Goal: Information Seeking & Learning: Compare options

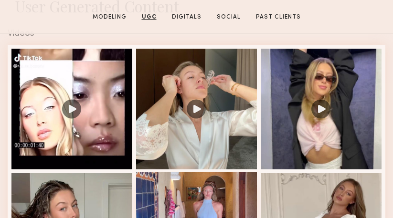
scroll to position [849, 0]
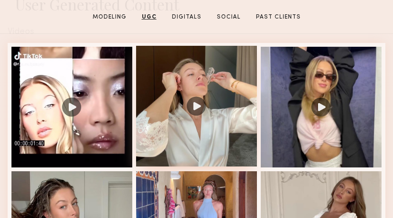
click at [159, 76] on div at bounding box center [196, 106] width 121 height 121
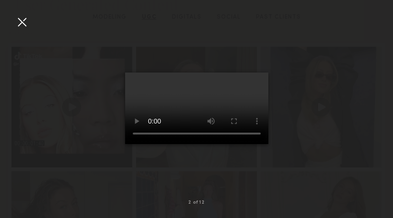
click at [18, 20] on div at bounding box center [21, 21] width 15 height 15
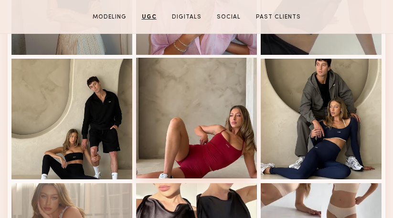
scroll to position [1506, 1]
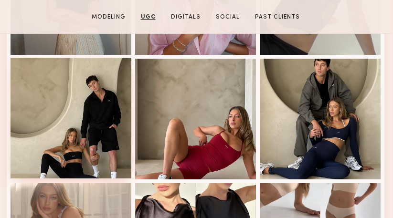
click at [61, 112] on div at bounding box center [71, 118] width 121 height 121
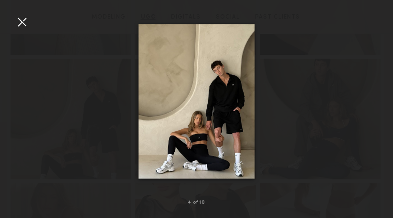
click at [61, 112] on div at bounding box center [196, 101] width 393 height 172
click at [27, 20] on div at bounding box center [21, 21] width 15 height 15
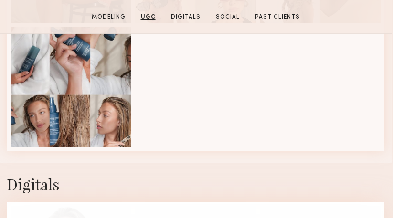
scroll to position [1787, 0]
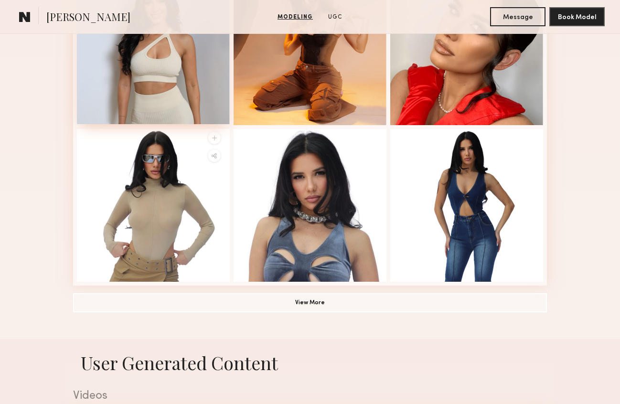
scroll to position [635, 0]
